Goal: Task Accomplishment & Management: Manage account settings

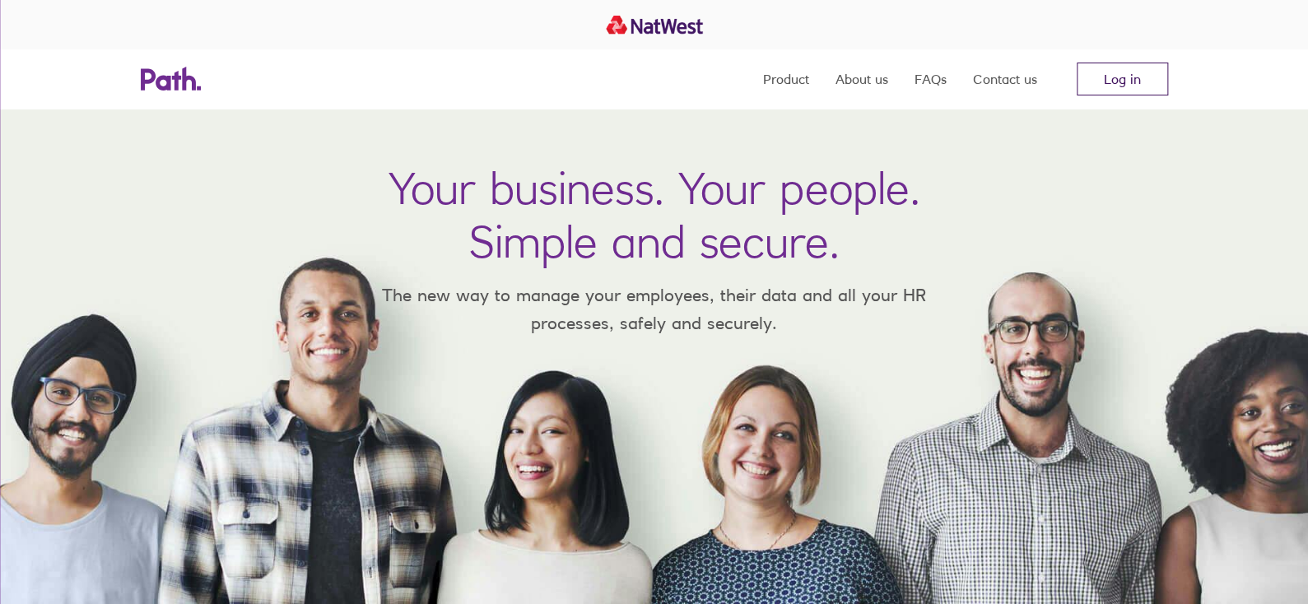
click at [1122, 73] on link "Log in" at bounding box center [1122, 79] width 91 height 33
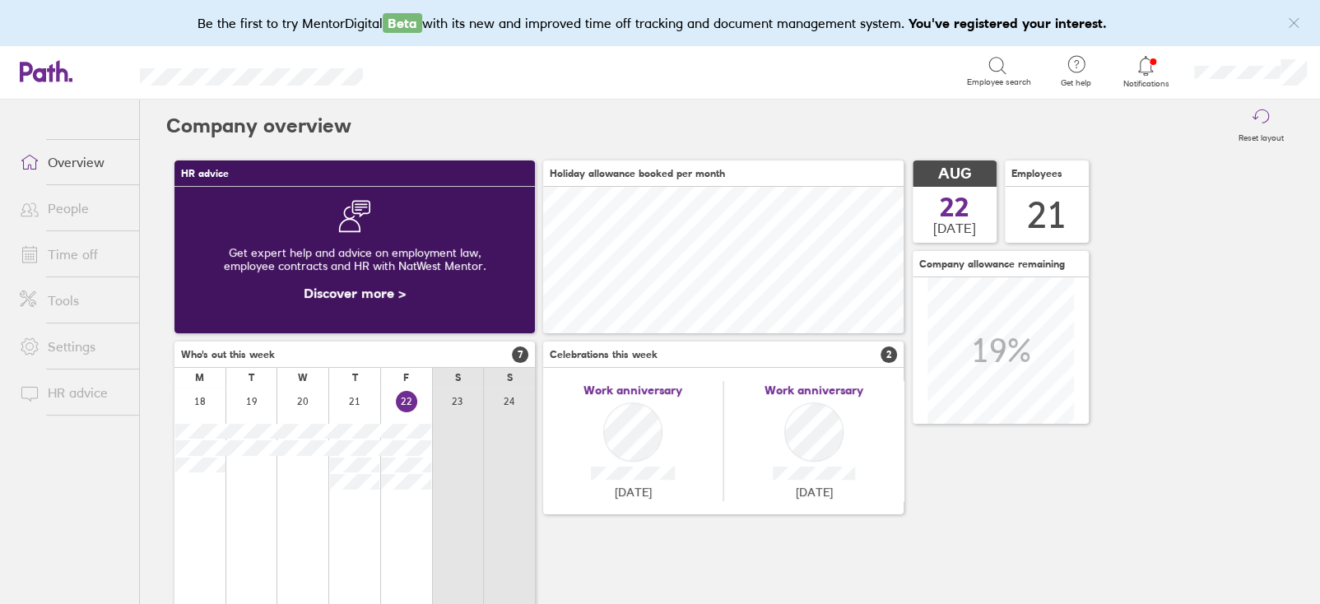
scroll to position [146, 360]
click at [72, 244] on link "Time off" at bounding box center [73, 254] width 133 height 33
